Goal: Find specific page/section: Find specific page/section

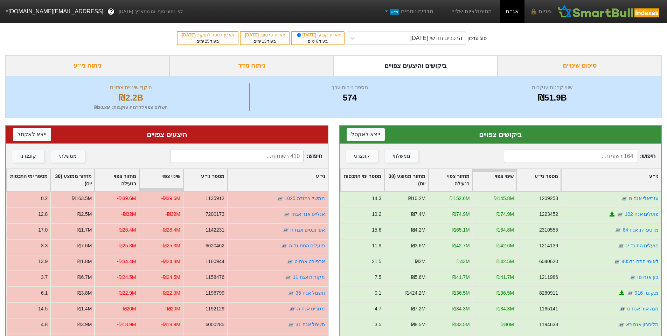
click at [606, 160] on input at bounding box center [570, 156] width 133 height 13
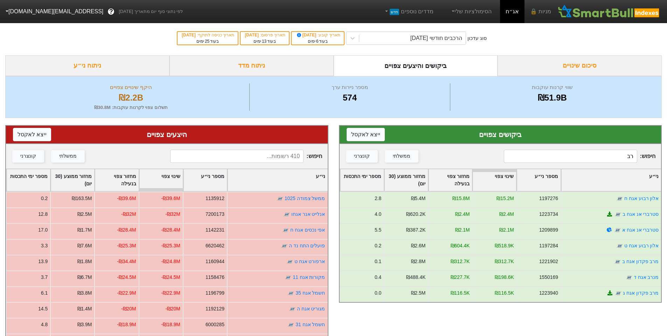
type input "רבו"
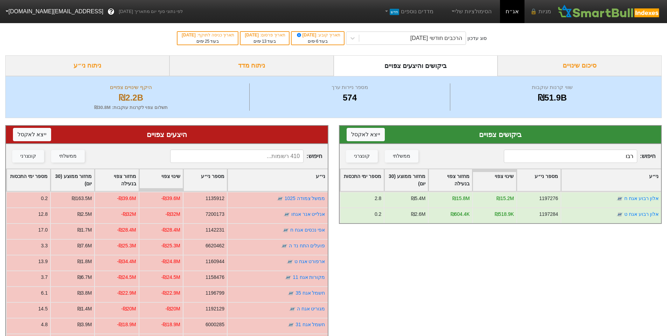
drag, startPoint x: 596, startPoint y: 156, endPoint x: 672, endPoint y: 138, distance: 78.0
click at [667, 139] on html "מניות 🔒 אג״ח הסימולציות שלי מדדים נוספים חדש לפי נתוני סוף יום מתאריך 03/09/202…" at bounding box center [333, 222] width 667 height 444
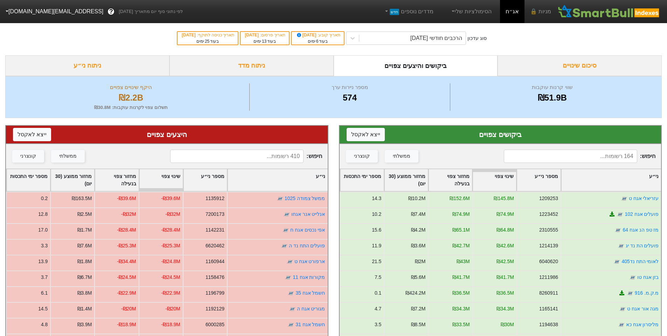
click at [553, 151] on input at bounding box center [570, 156] width 133 height 13
type input "רבו"
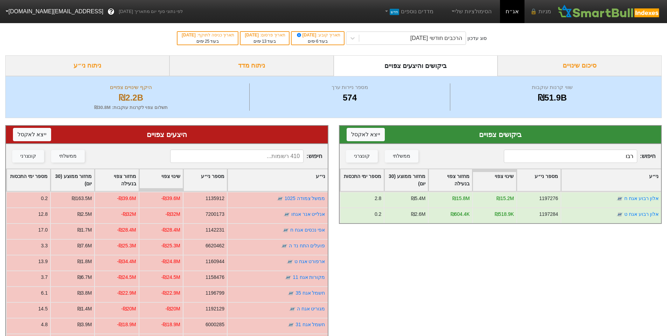
click at [667, 155] on html "מניות 🔒 אג״ח הסימולציות שלי מדדים נוספים חדש לפי נתוני סוף יום מתאריך 03/09/202…" at bounding box center [333, 222] width 667 height 444
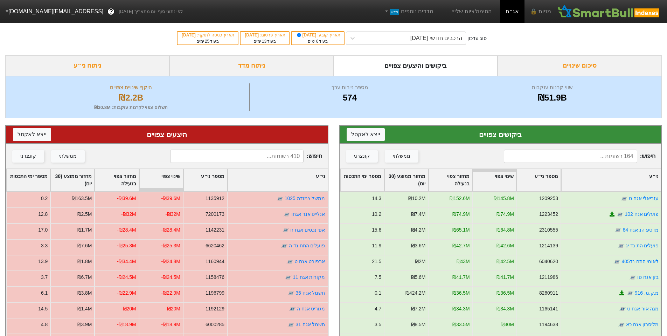
click at [580, 154] on input at bounding box center [570, 156] width 133 height 13
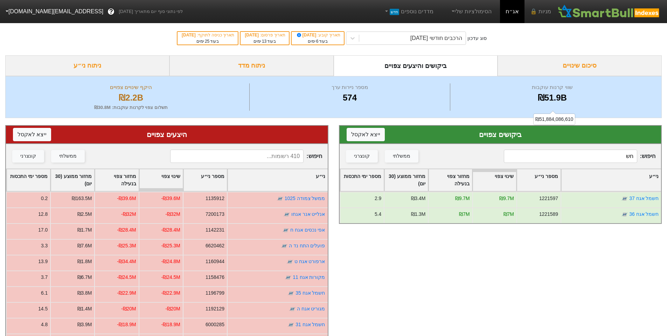
type input "ח"
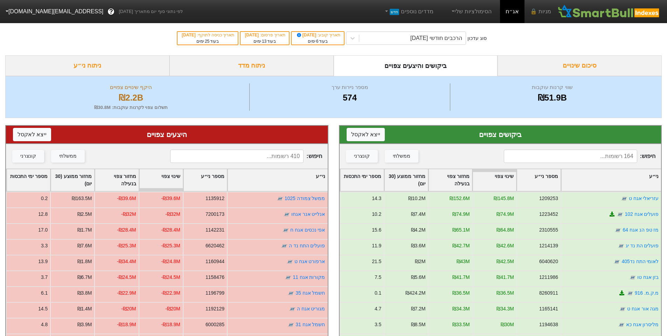
click at [292, 157] on input at bounding box center [236, 156] width 133 height 13
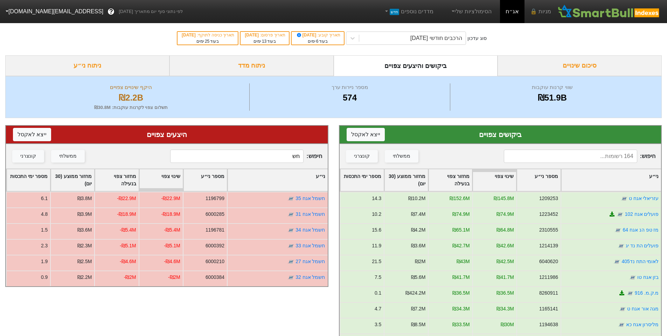
type input "ח"
